Goal: Information Seeking & Learning: Learn about a topic

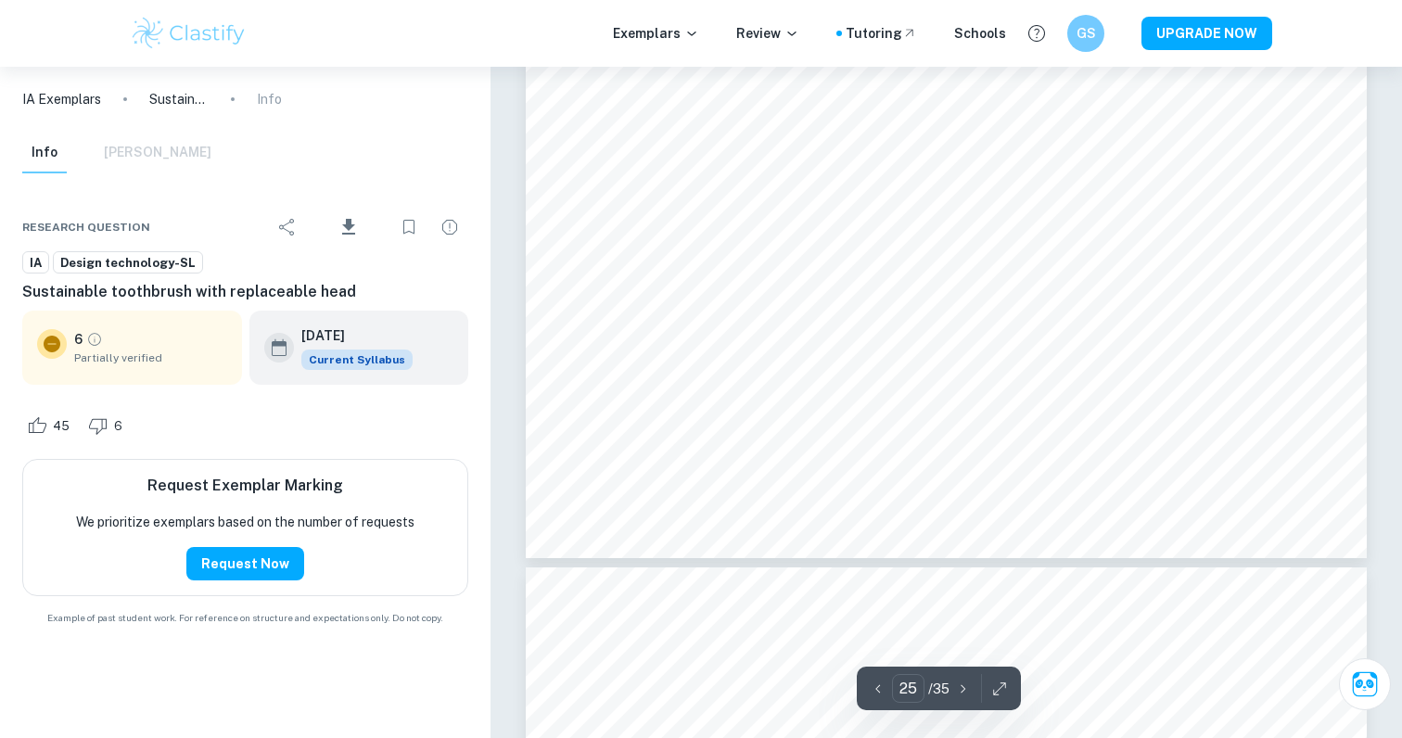
scroll to position [30183, 0]
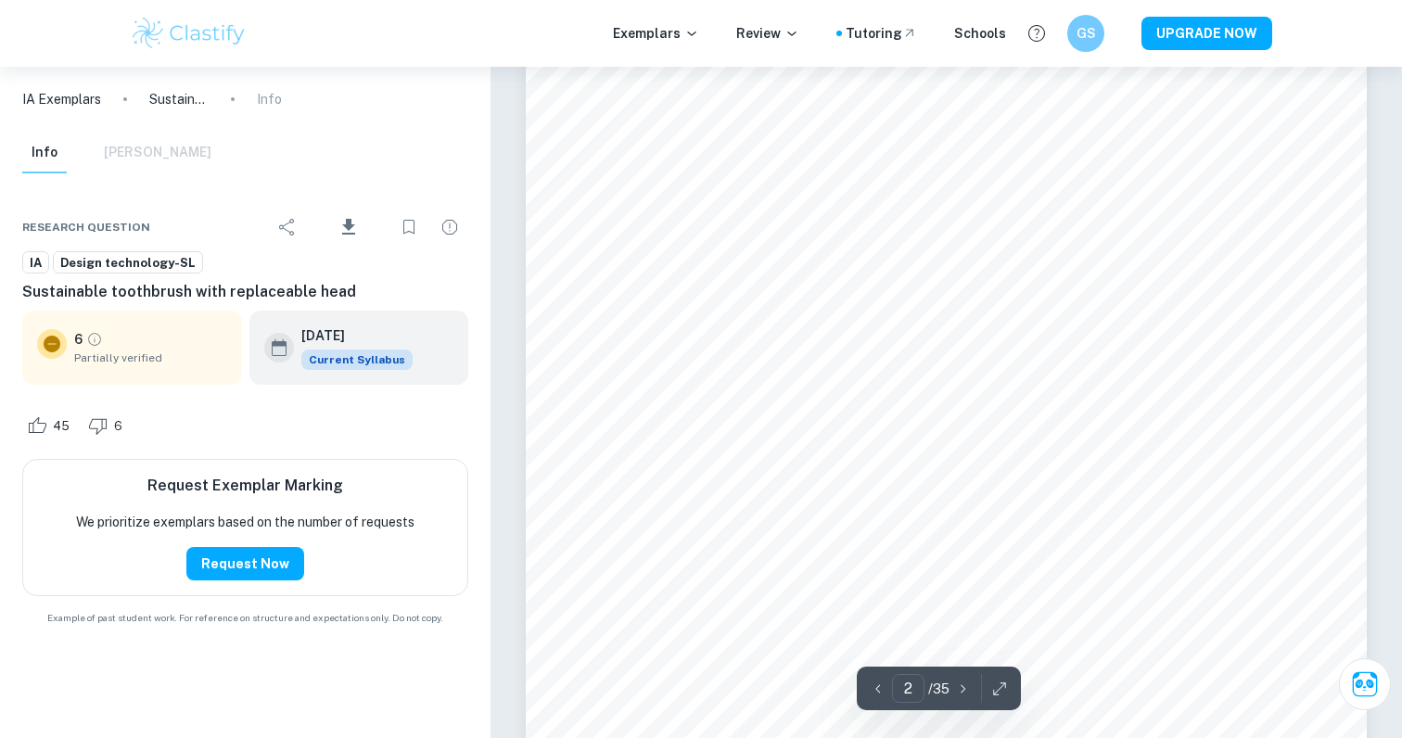
type input "1"
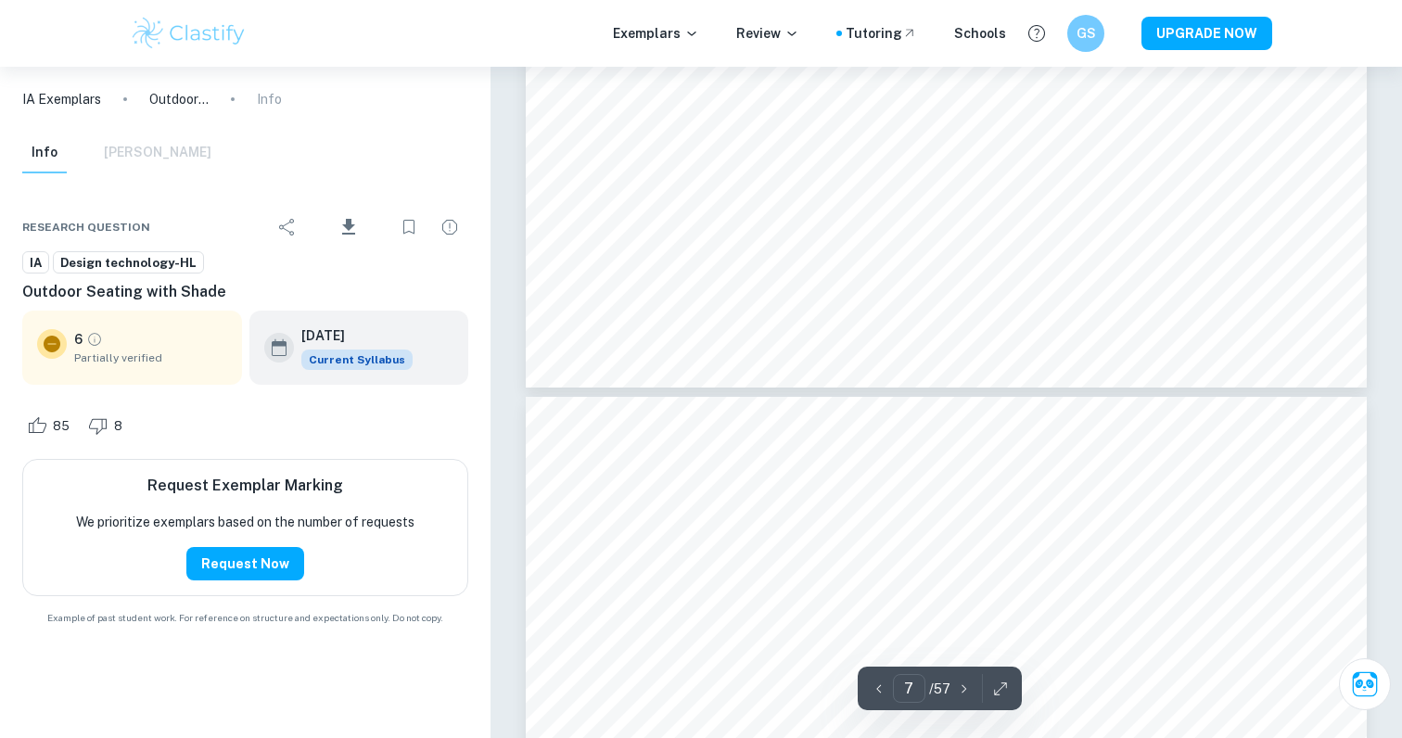
type input "8"
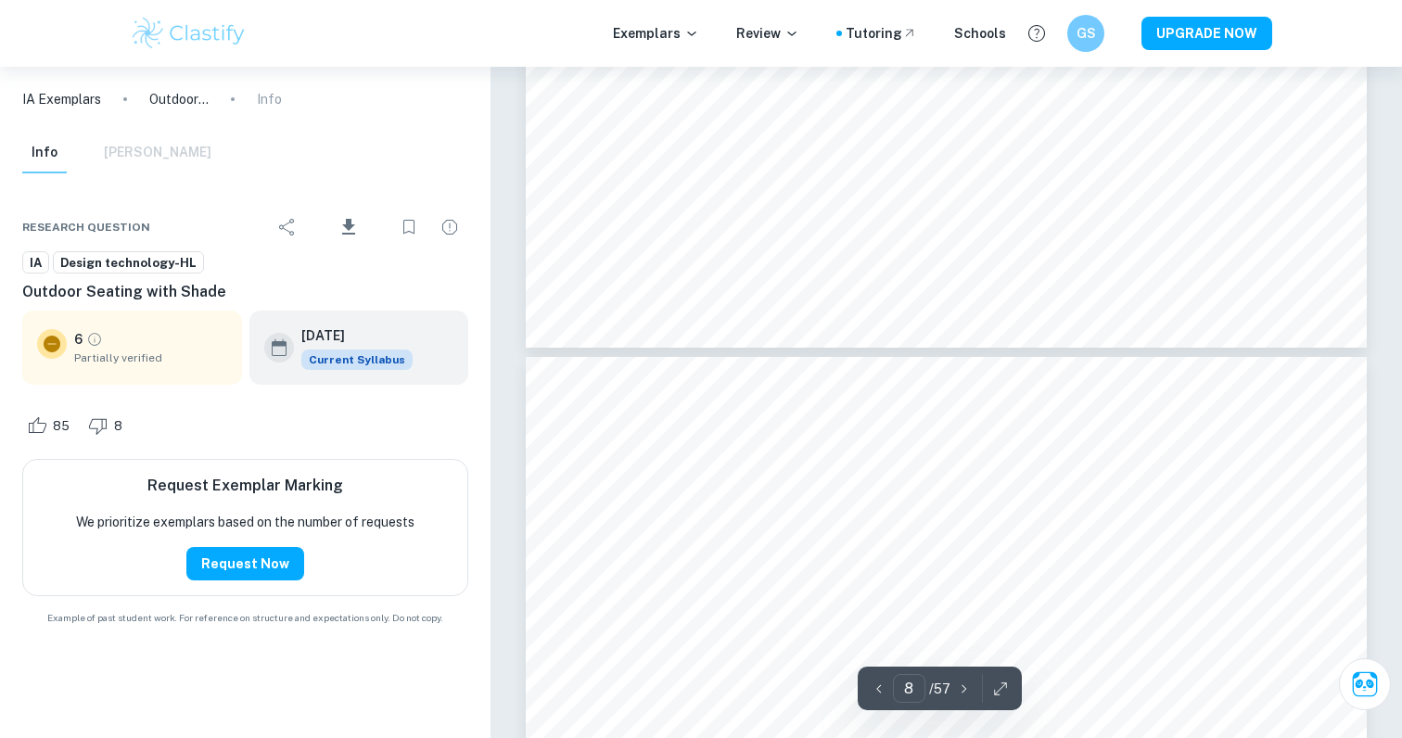
scroll to position [8460, 0]
